Goal: Task Accomplishment & Management: Manage account settings

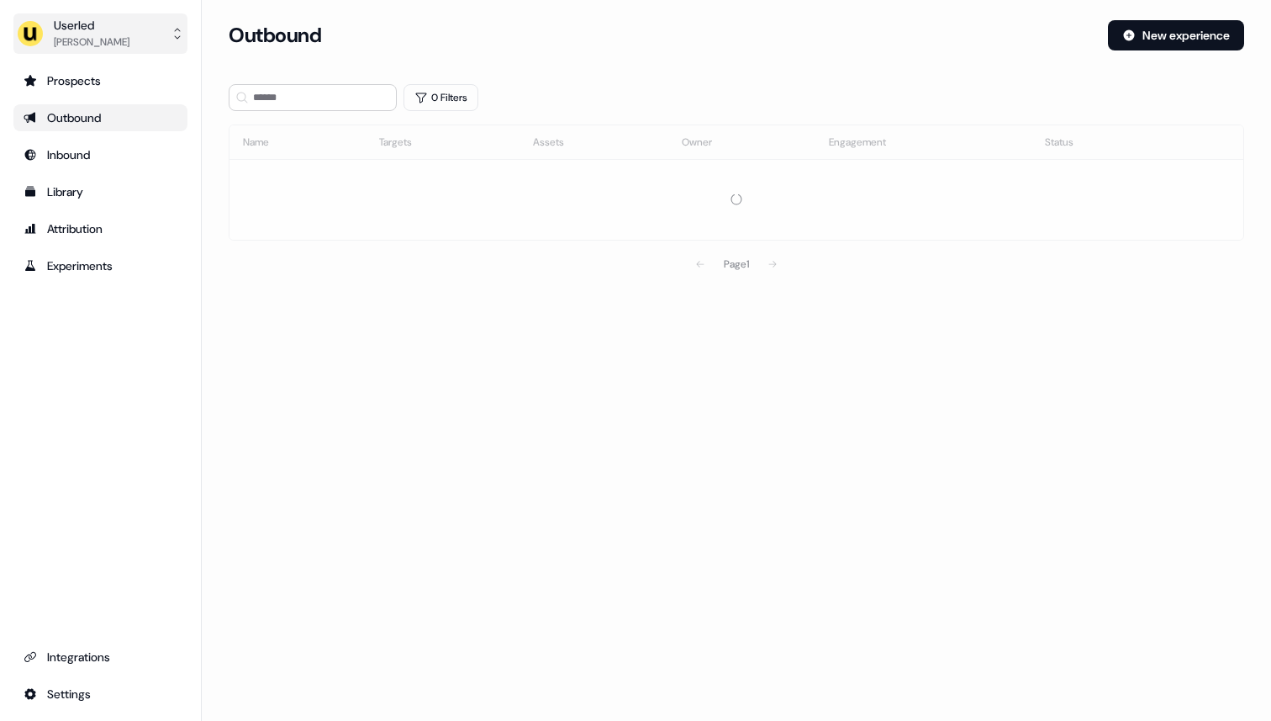
click at [100, 48] on div "[PERSON_NAME]" at bounding box center [92, 42] width 76 height 17
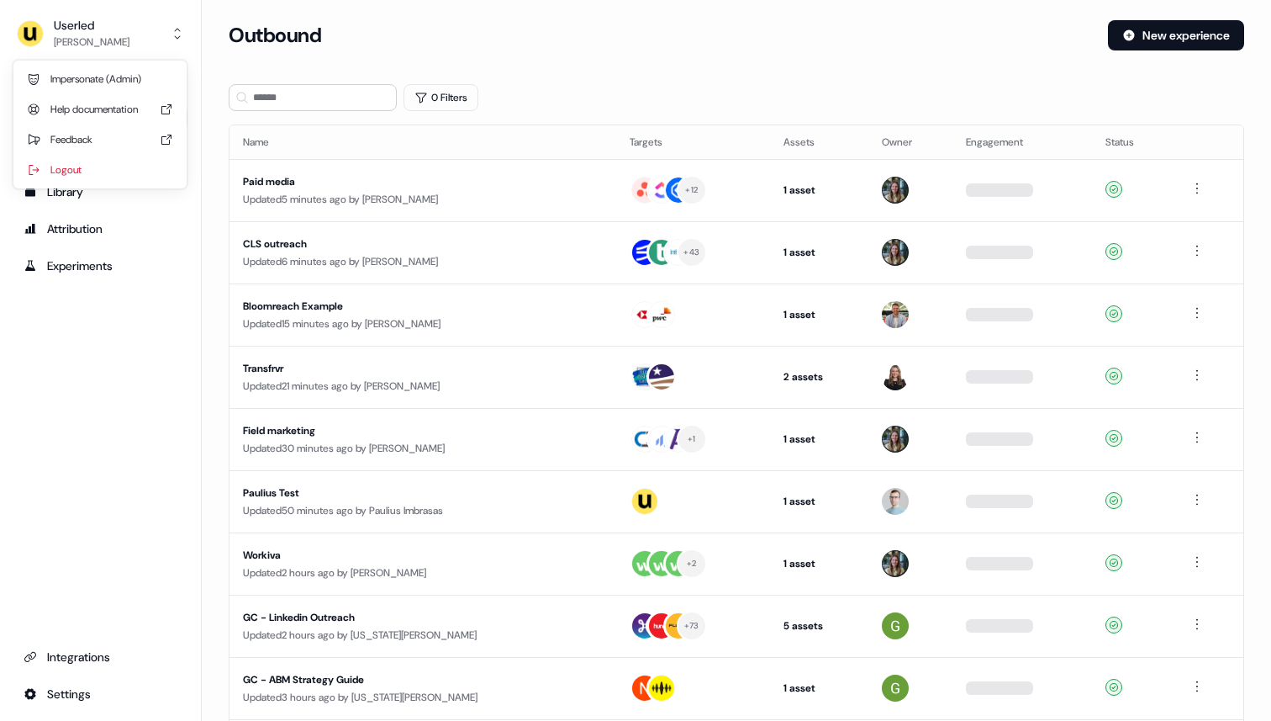
click at [98, 74] on div "Impersonate (Admin)" at bounding box center [100, 79] width 160 height 30
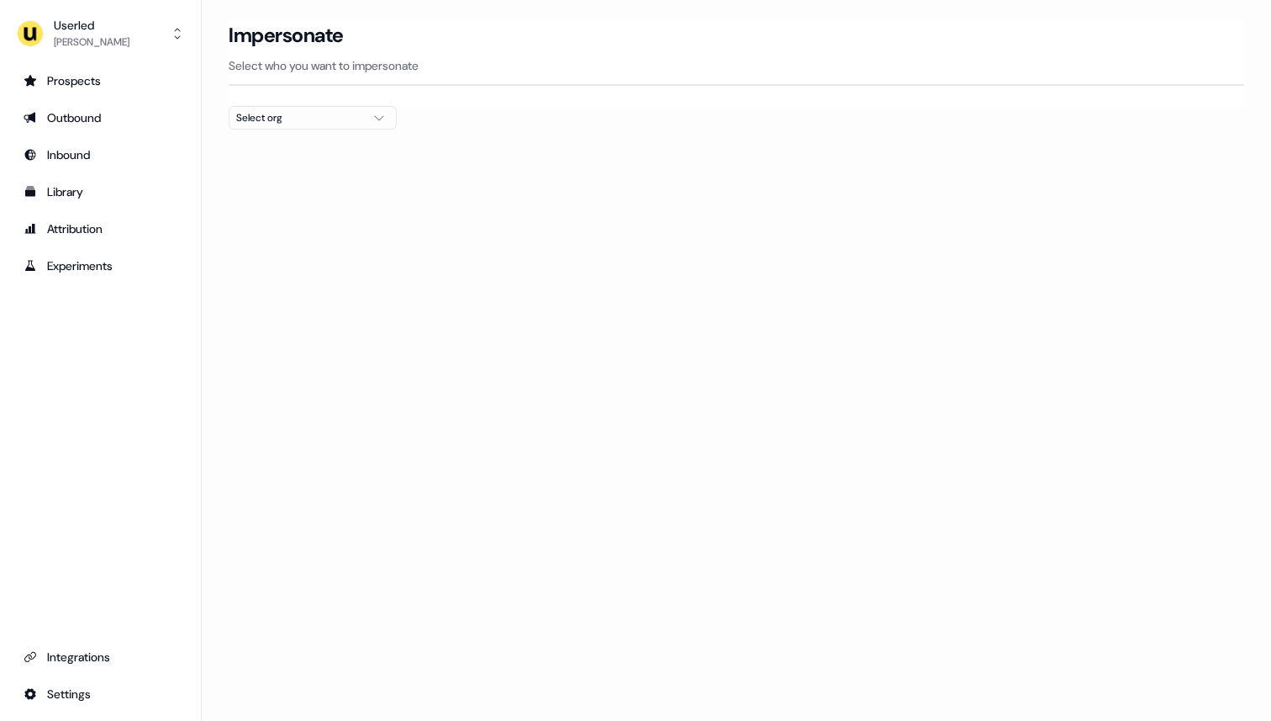
click at [289, 115] on div "Select org" at bounding box center [299, 117] width 126 height 17
type input "****"
click at [312, 177] on div "PartnerVista" at bounding box center [313, 178] width 167 height 27
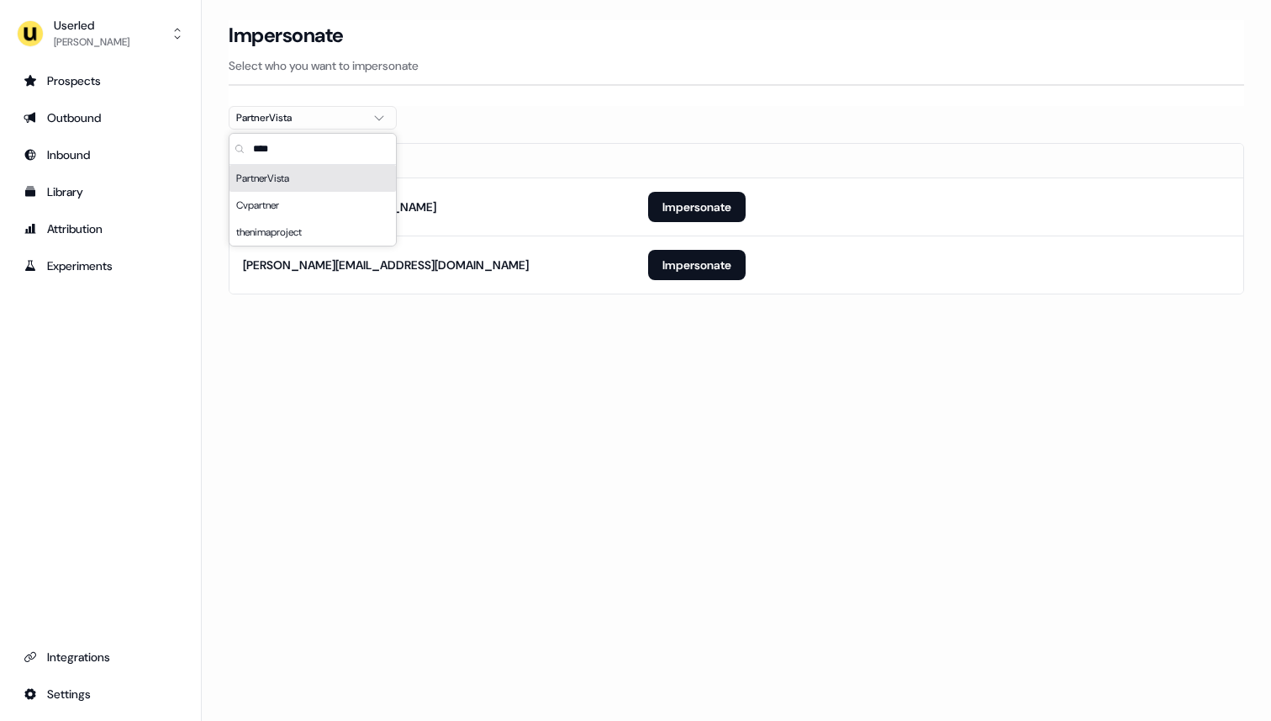
click at [689, 143] on div "Email [EMAIL_ADDRESS][DOMAIN_NAME] Impersonate [PERSON_NAME][EMAIL_ADDRESS][DOM…" at bounding box center [737, 218] width 1016 height 151
click at [686, 269] on button "Impersonate" at bounding box center [697, 265] width 98 height 30
